Goal: Task Accomplishment & Management: Manage account settings

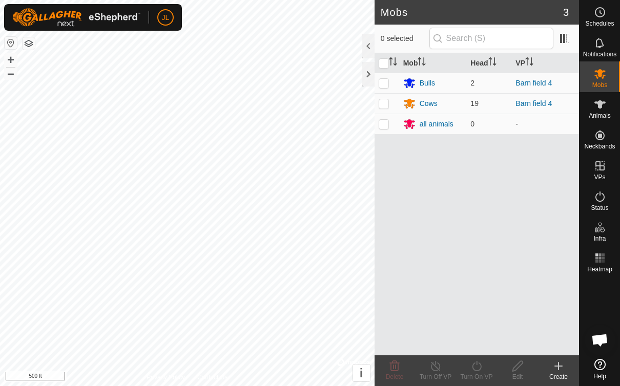
click at [605, 15] on icon at bounding box center [600, 12] width 12 height 12
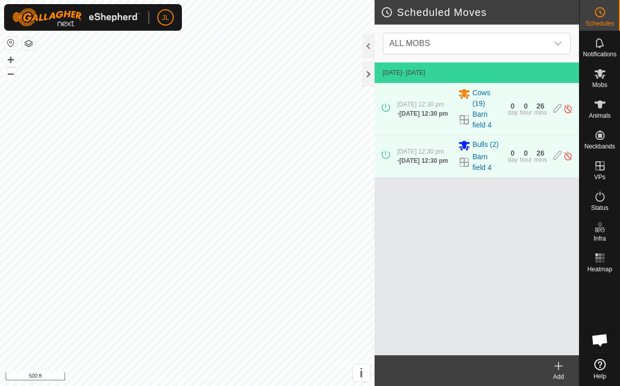
click at [566, 363] on create-svg-icon at bounding box center [558, 366] width 41 height 12
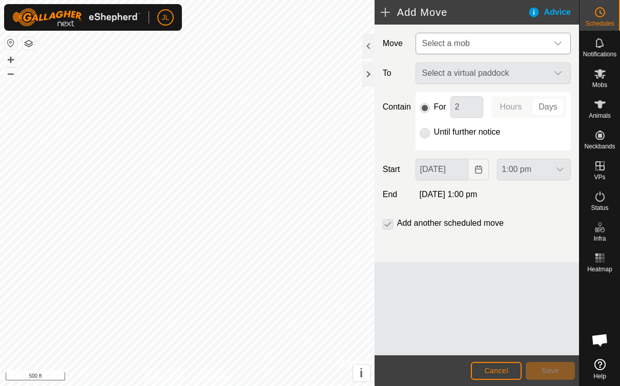
click at [555, 46] on icon "dropdown trigger" at bounding box center [558, 43] width 8 height 8
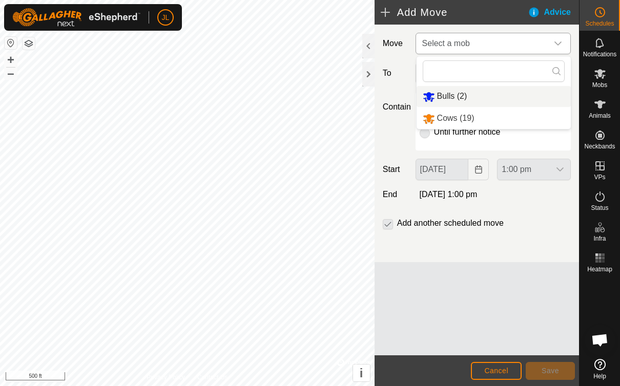
click at [454, 102] on div "Bulls (2)" at bounding box center [445, 96] width 45 height 13
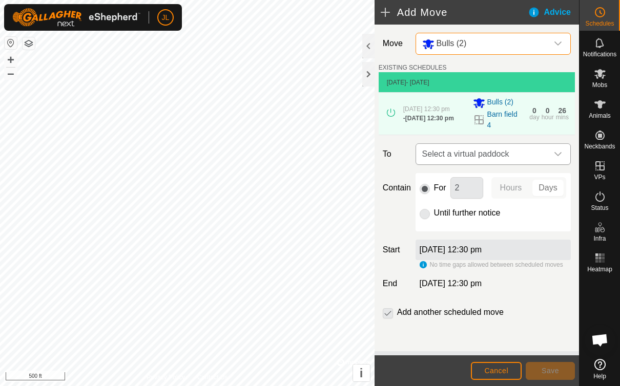
click at [546, 154] on span "Select a virtual paddock" at bounding box center [483, 154] width 130 height 20
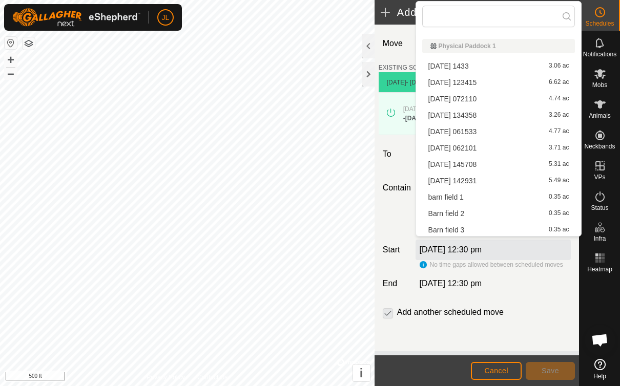
scroll to position [65, 0]
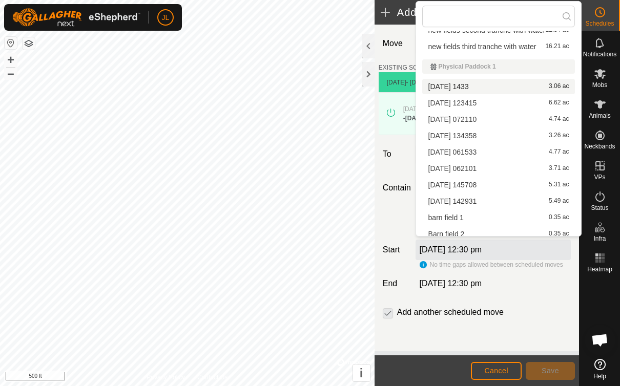
click at [469, 87] on span "[DATE] 1433" at bounding box center [448, 86] width 40 height 7
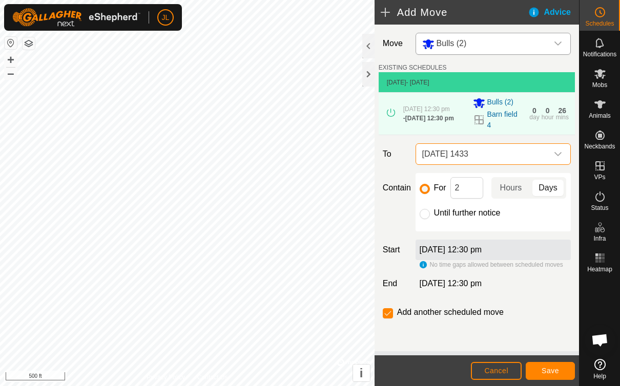
click at [560, 158] on icon "dropdown trigger" at bounding box center [558, 154] width 8 height 8
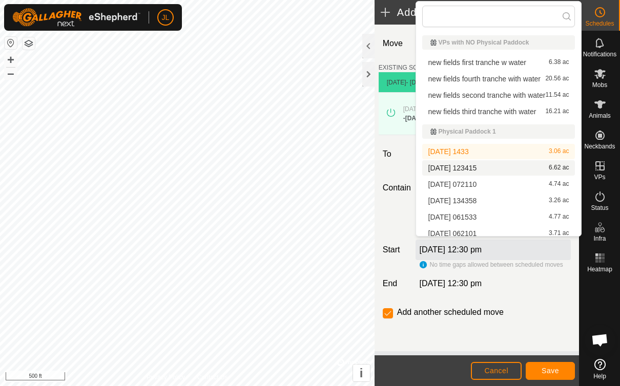
click at [477, 169] on span "[DATE] 123415" at bounding box center [452, 167] width 49 height 7
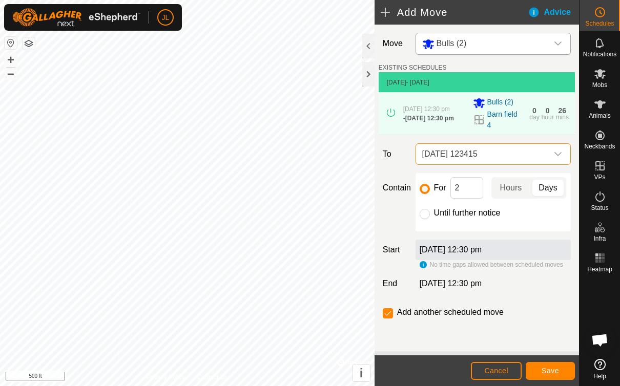
click at [489, 169] on div "Move Bulls (2) EXISTING SCHEDULES [DATE] - [DATE] [DATE] 12:30 pm - [DATE] 12:3…" at bounding box center [477, 188] width 204 height 327
click at [564, 159] on div "dropdown trigger" at bounding box center [558, 154] width 20 height 20
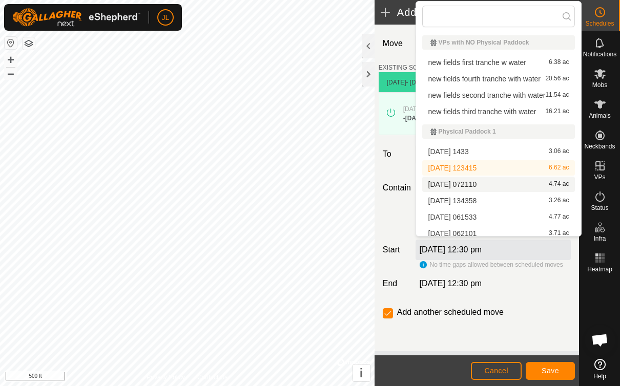
click at [477, 188] on span "[DATE] 072110" at bounding box center [452, 184] width 49 height 7
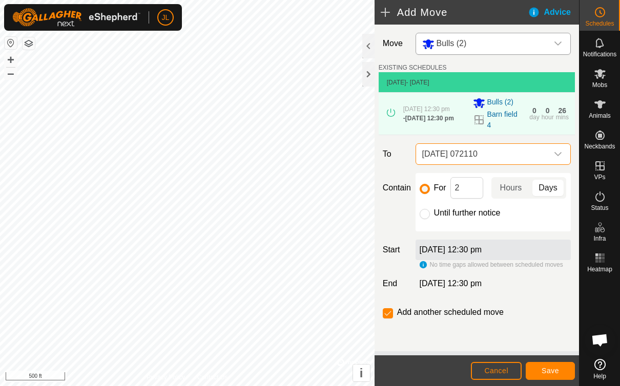
click at [562, 162] on div "dropdown trigger" at bounding box center [558, 154] width 20 height 20
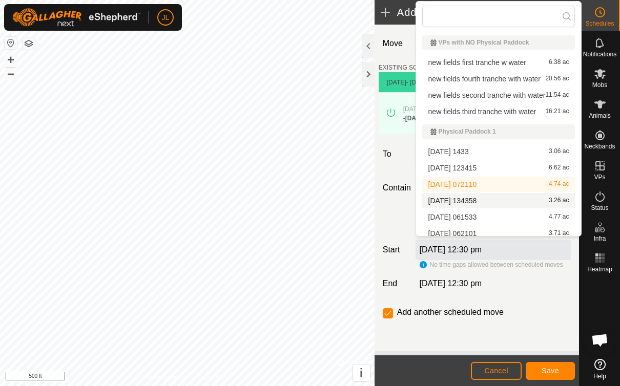
click at [477, 204] on span "[DATE] 134358" at bounding box center [452, 200] width 49 height 7
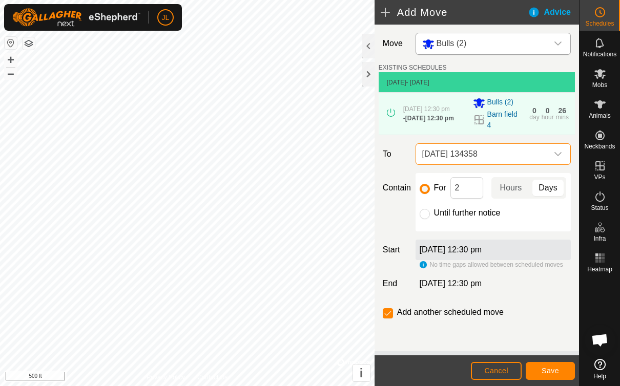
click at [570, 160] on p-select "[DATE] 134358" at bounding box center [492, 154] width 155 height 22
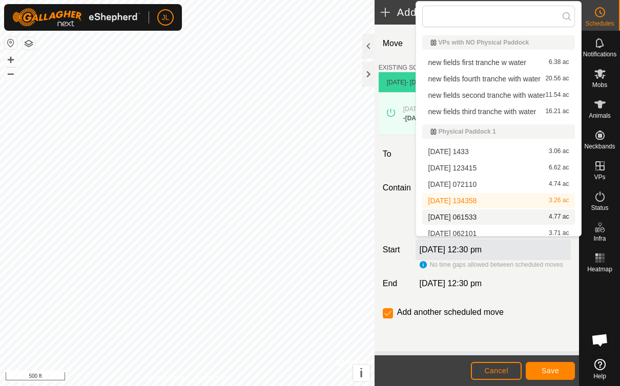
click at [477, 218] on span "[DATE] 061533" at bounding box center [452, 217] width 49 height 7
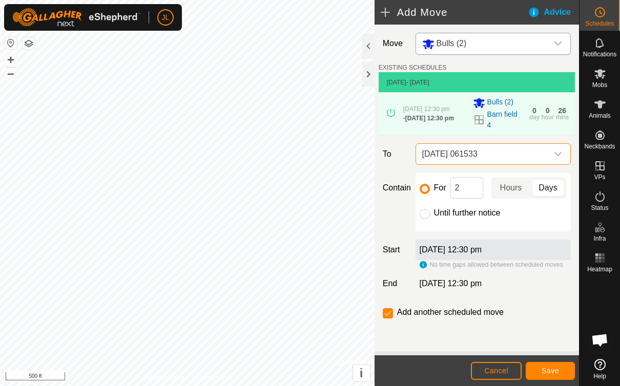
click at [564, 159] on div "dropdown trigger" at bounding box center [558, 154] width 20 height 20
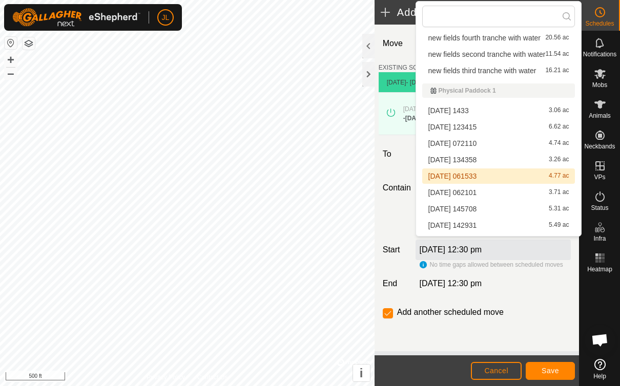
scroll to position [43, 0]
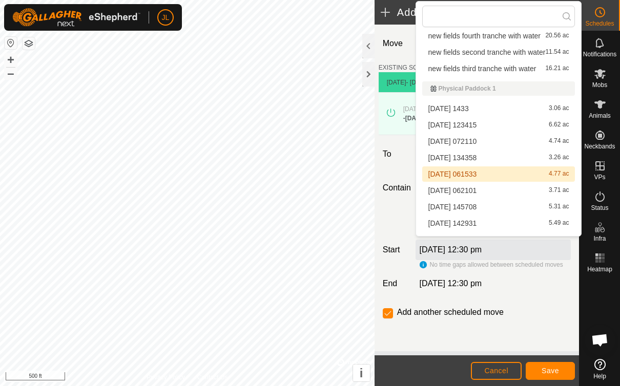
click at [477, 193] on span "[DATE] 062101" at bounding box center [452, 190] width 49 height 7
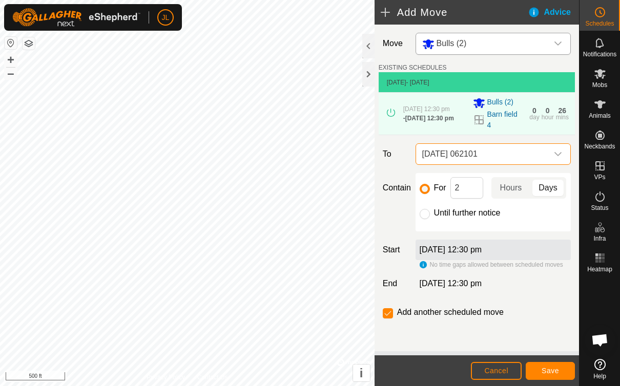
click at [560, 156] on icon "dropdown trigger" at bounding box center [557, 154] width 7 height 4
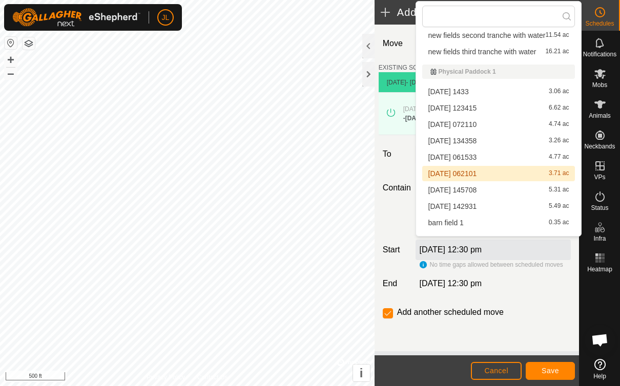
scroll to position [61, 0]
click at [495, 192] on div "[DATE] 145708 5.31 ac" at bounding box center [498, 188] width 141 height 7
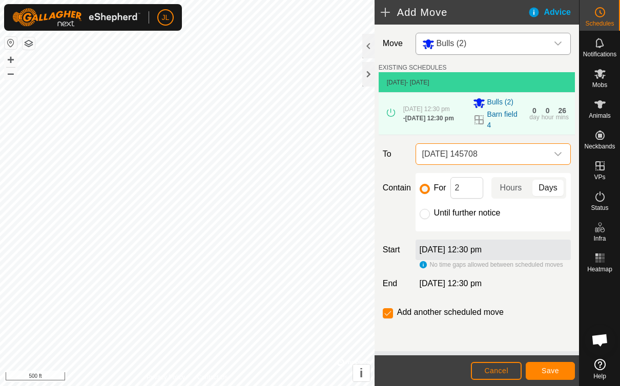
click at [559, 163] on div "dropdown trigger" at bounding box center [558, 154] width 20 height 20
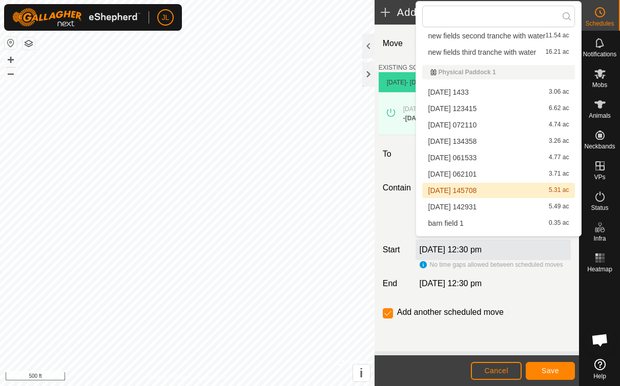
scroll to position [60, 0]
click at [495, 210] on div "[DATE] 142931 5.49 ac" at bounding box center [498, 206] width 141 height 7
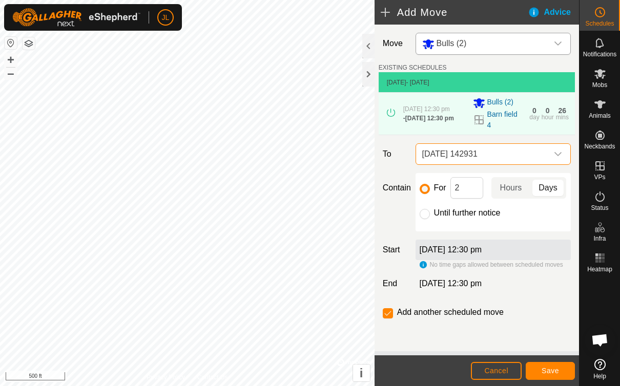
click at [563, 155] on div "dropdown trigger" at bounding box center [558, 154] width 20 height 20
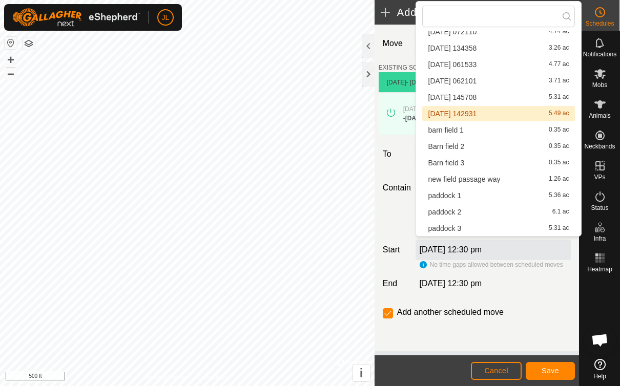
scroll to position [153, 0]
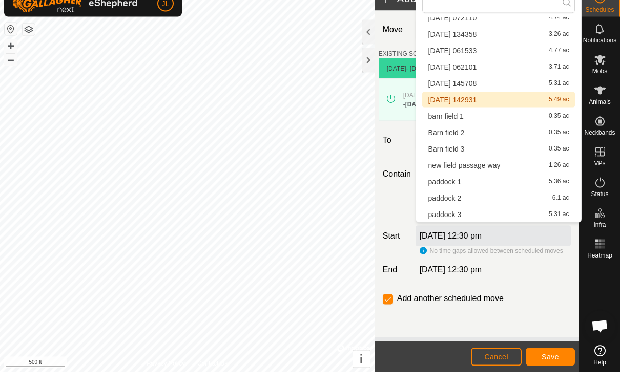
click at [495, 192] on div "paddock 1 5.36 ac" at bounding box center [498, 195] width 141 height 7
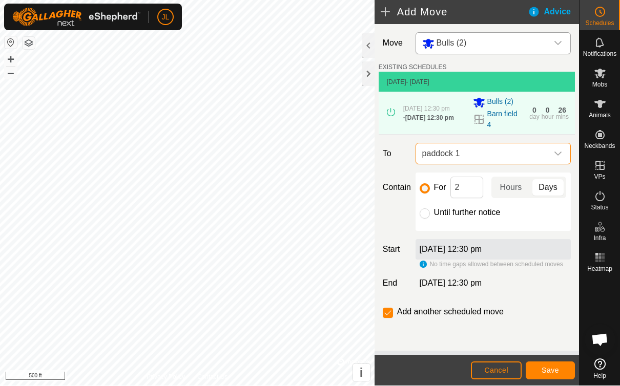
click at [556, 368] on span "Save" at bounding box center [550, 371] width 17 height 8
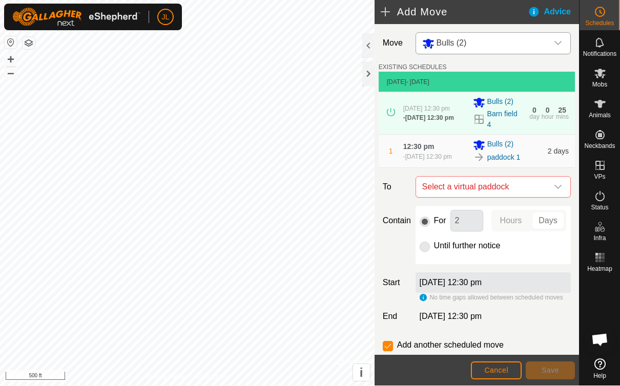
click at [557, 48] on div "dropdown trigger" at bounding box center [558, 43] width 20 height 21
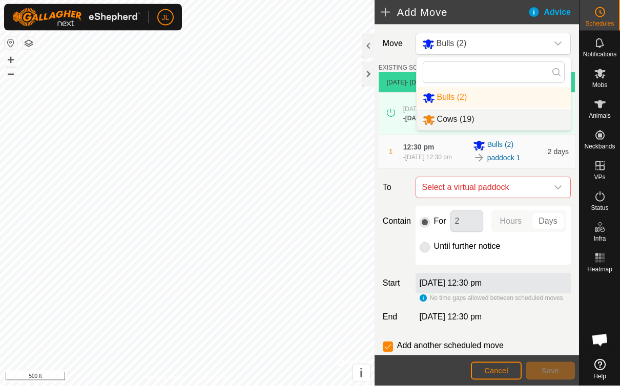
click at [511, 124] on li "Cows (19)" at bounding box center [494, 119] width 154 height 21
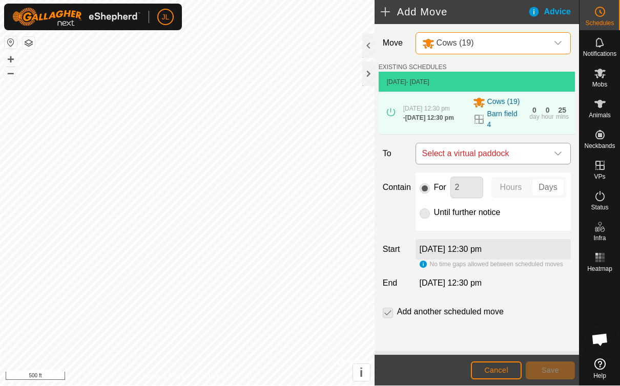
click at [561, 158] on icon "dropdown trigger" at bounding box center [558, 154] width 8 height 8
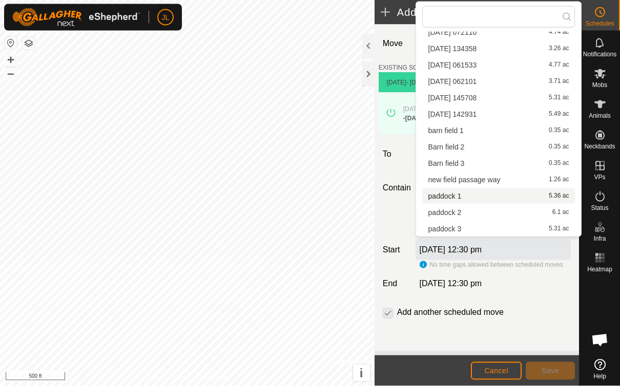
click at [476, 198] on div "paddock 1 5.36 ac" at bounding box center [498, 196] width 141 height 7
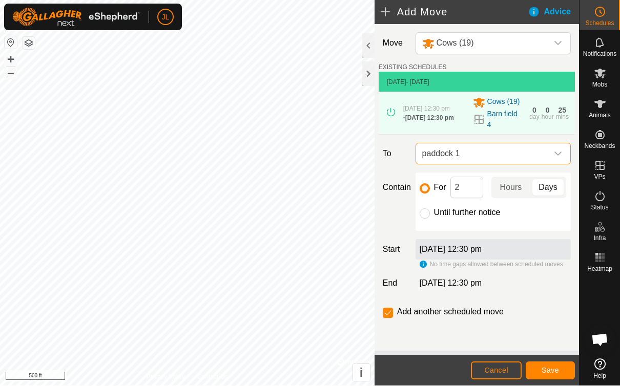
click at [559, 370] on button "Save" at bounding box center [550, 371] width 49 height 18
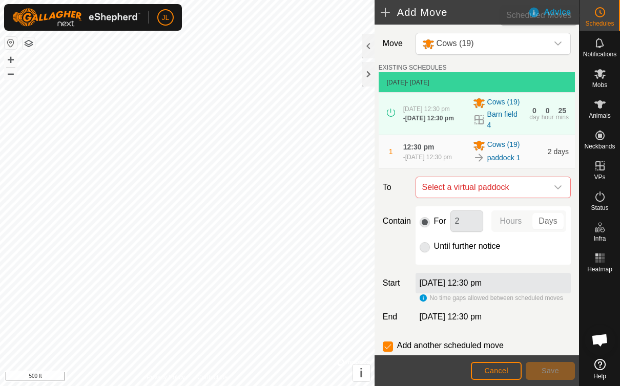
click at [613, 16] on div "Schedules" at bounding box center [599, 15] width 40 height 31
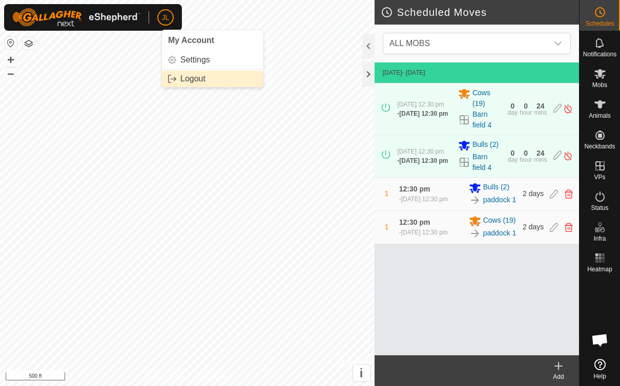
click at [183, 82] on span "Logout" at bounding box center [192, 79] width 25 height 8
